Goal: Task Accomplishment & Management: Use online tool/utility

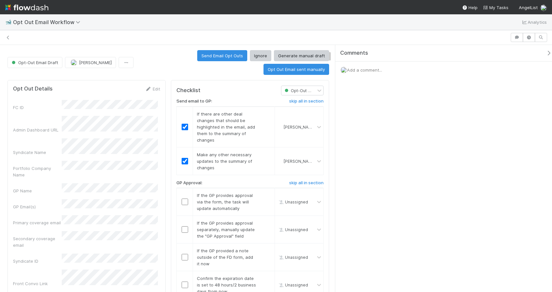
scroll to position [216, 0]
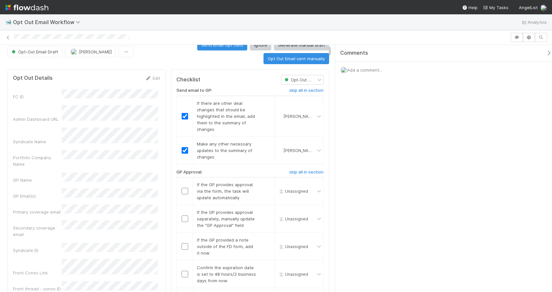
scroll to position [11, 0]
click at [182, 189] on input "checkbox" at bounding box center [185, 190] width 7 height 7
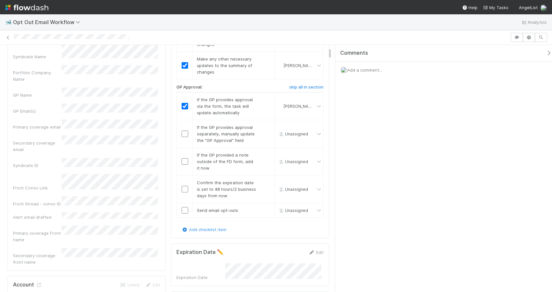
scroll to position [97, 0]
click at [187, 209] on div at bounding box center [185, 209] width 16 height 7
click at [182, 207] on input "checkbox" at bounding box center [185, 209] width 7 height 7
checkbox input "true"
click at [182, 133] on input "checkbox" at bounding box center [185, 132] width 7 height 7
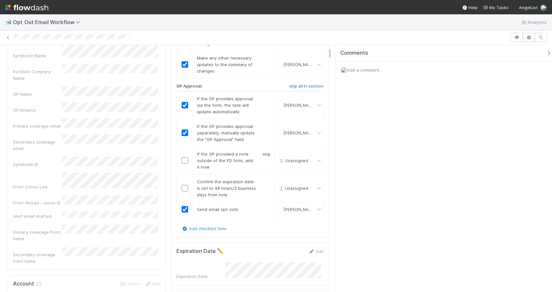
click at [264, 153] on link "skip" at bounding box center [267, 153] width 8 height 5
click at [182, 187] on input "checkbox" at bounding box center [185, 188] width 7 height 7
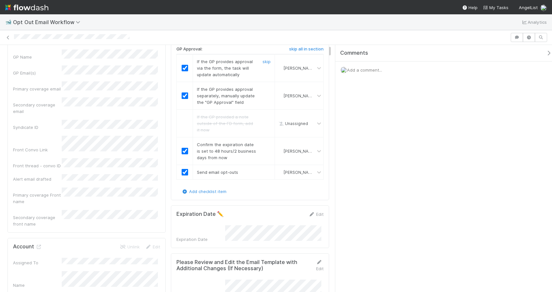
scroll to position [0, 0]
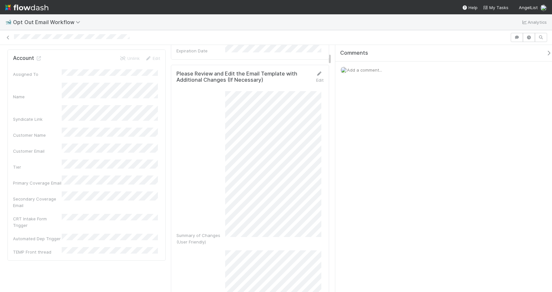
scroll to position [648, 0]
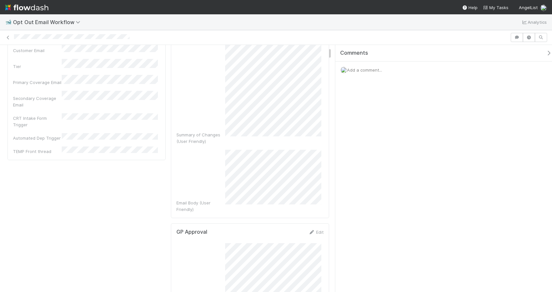
scroll to position [0, 0]
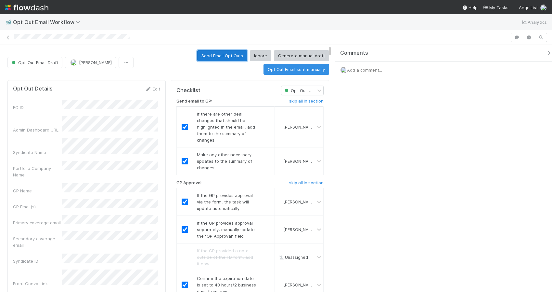
click at [222, 52] on button "Send Email Opt Outs" at bounding box center [222, 55] width 50 height 11
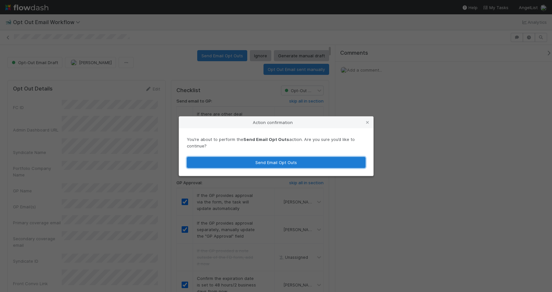
click at [274, 167] on button "Send Email Opt Outs" at bounding box center [276, 162] width 179 height 11
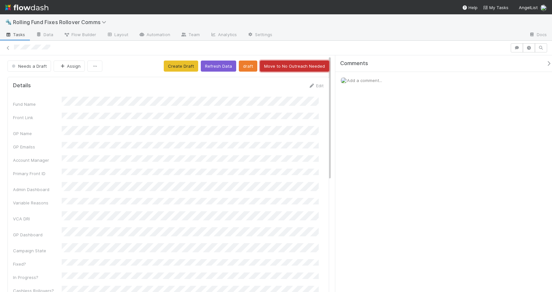
click at [310, 66] on button "Move to No Outreach Needed" at bounding box center [294, 65] width 69 height 11
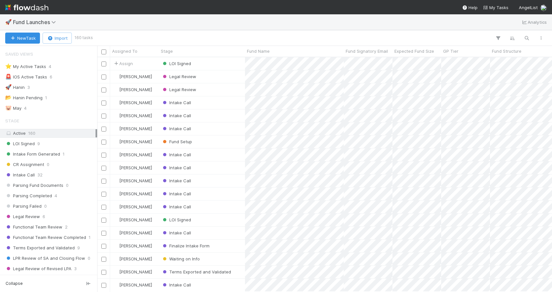
scroll to position [5, 5]
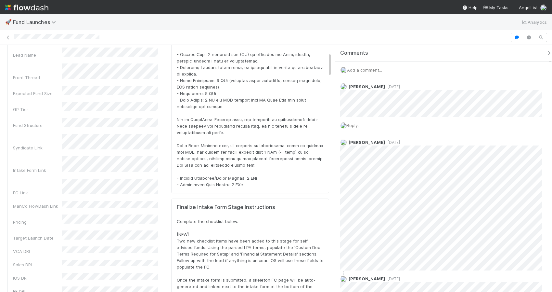
scroll to position [134, 0]
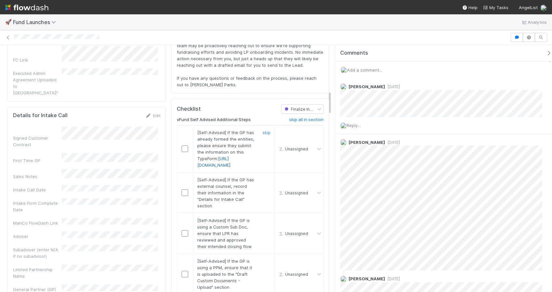
click at [217, 167] on link "[URL][DOMAIN_NAME]" at bounding box center [213, 162] width 33 height 12
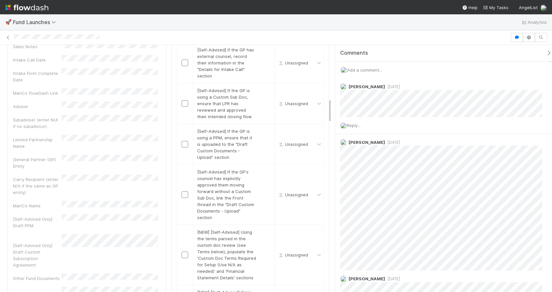
scroll to position [591, 0]
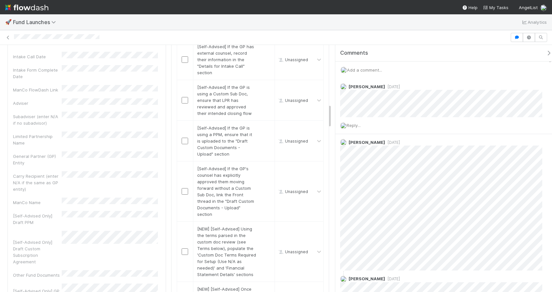
click at [177, 120] on td at bounding box center [185, 100] width 16 height 41
click at [178, 120] on td at bounding box center [185, 100] width 16 height 41
click at [182, 103] on input "checkbox" at bounding box center [185, 100] width 7 height 7
click at [183, 144] on input "checkbox" at bounding box center [185, 140] width 7 height 7
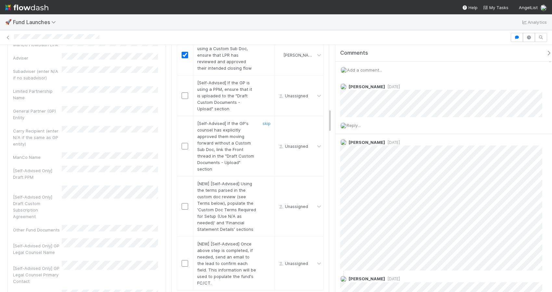
scroll to position [641, 0]
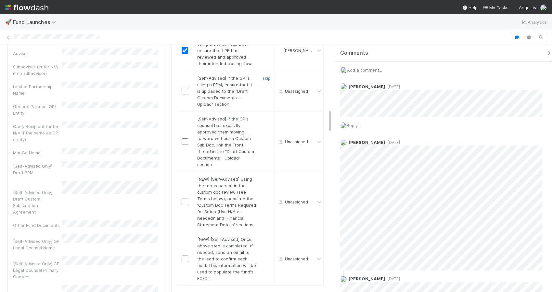
click at [182, 94] on input "checkbox" at bounding box center [185, 91] width 7 height 7
click at [263, 121] on link "skip" at bounding box center [267, 118] width 8 height 5
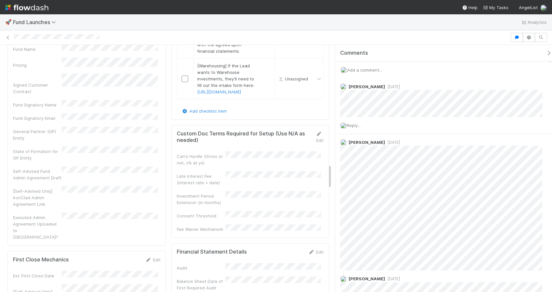
scroll to position [1142, 0]
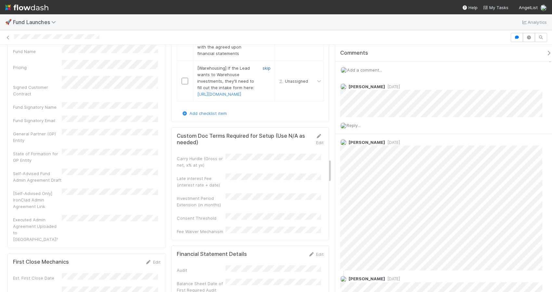
click at [265, 71] on link "skip" at bounding box center [267, 67] width 8 height 5
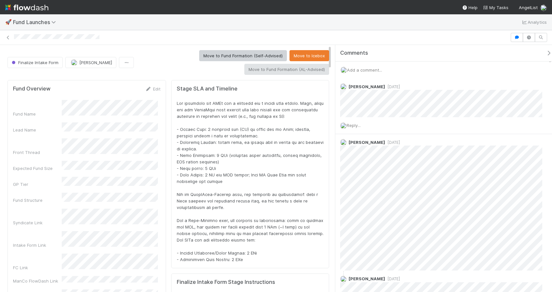
scroll to position [233, 0]
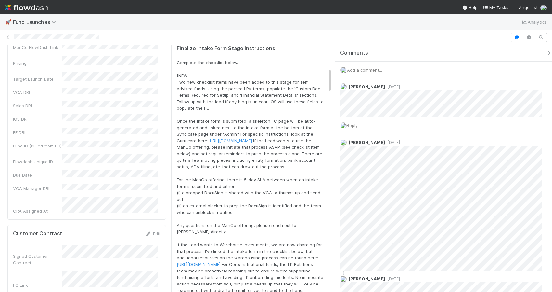
click at [546, 51] on icon "button" at bounding box center [549, 52] width 7 height 5
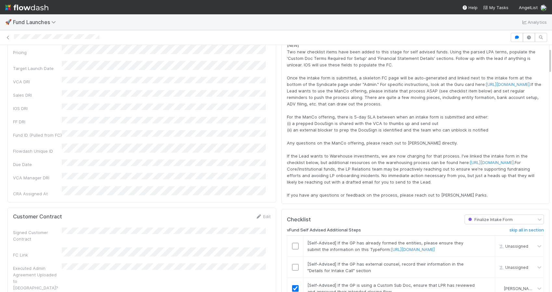
scroll to position [0, 0]
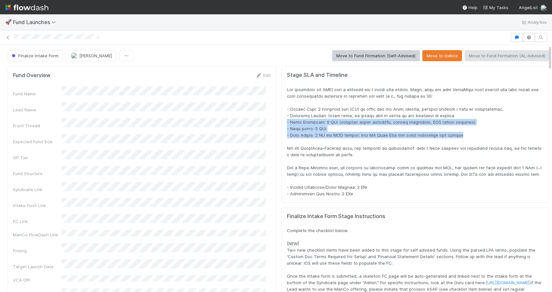
drag, startPoint x: 458, startPoint y: 134, endPoint x: 280, endPoint y: 123, distance: 177.8
click at [281, 123] on div "Stage SLA and Timeline" at bounding box center [415, 134] width 268 height 136
copy span "- Fund Formation: 2 BDs (generate admin agreement, entity formation, EIN medium…"
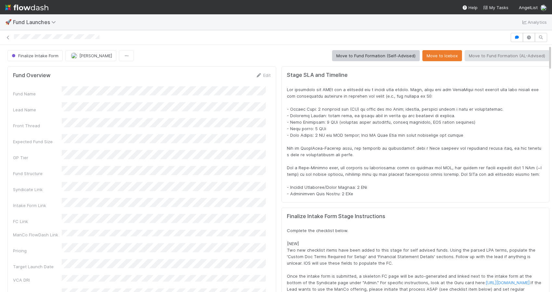
click at [520, 136] on div at bounding box center [415, 141] width 257 height 111
click at [476, 128] on div at bounding box center [415, 141] width 257 height 111
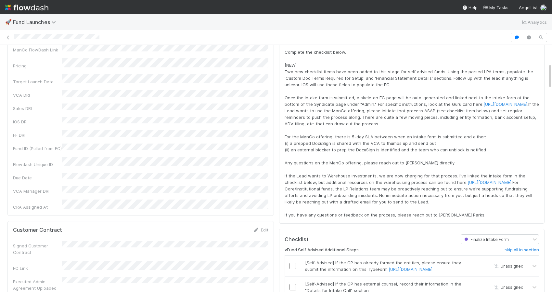
scroll to position [188, 0]
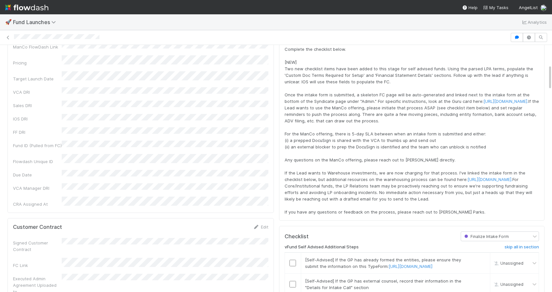
click at [279, 57] on div "Finalize Intake Form Stage Instructions Complete the checklist below. [NEW] Two…" at bounding box center [412, 123] width 266 height 194
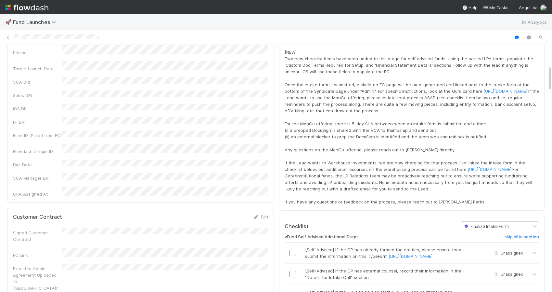
scroll to position [199, 0]
